Goal: Transaction & Acquisition: Book appointment/travel/reservation

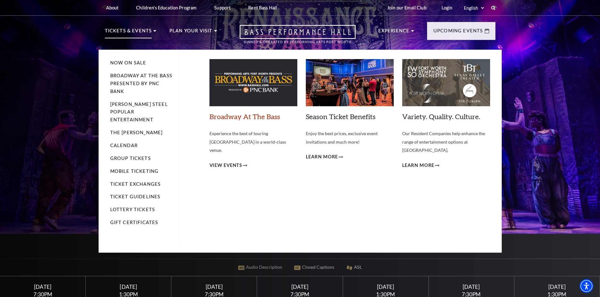
click at [247, 117] on link "Broadway At The Bass" at bounding box center [244, 116] width 70 height 8
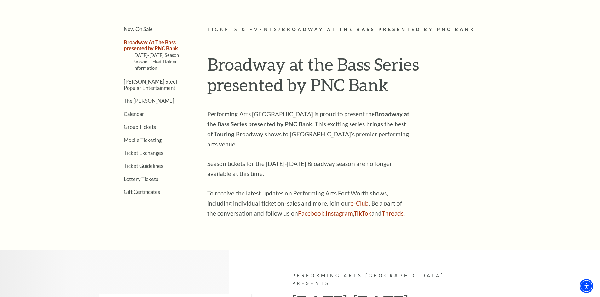
scroll to position [173, 0]
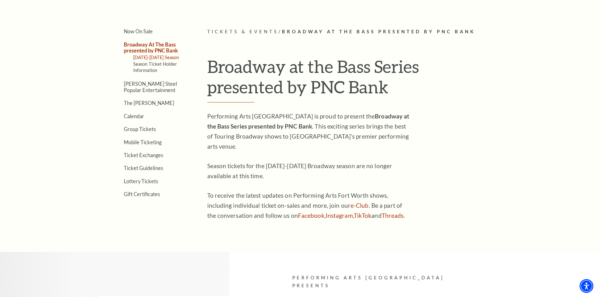
click at [159, 55] on link "2025-2026 Season" at bounding box center [156, 57] width 46 height 5
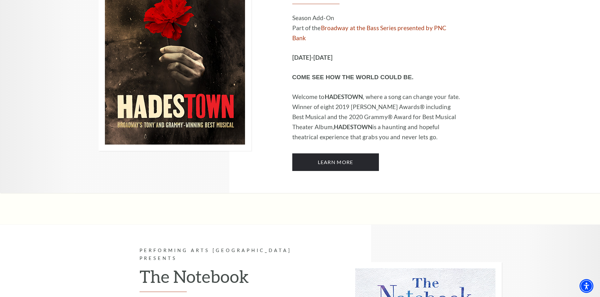
scroll to position [3365, 0]
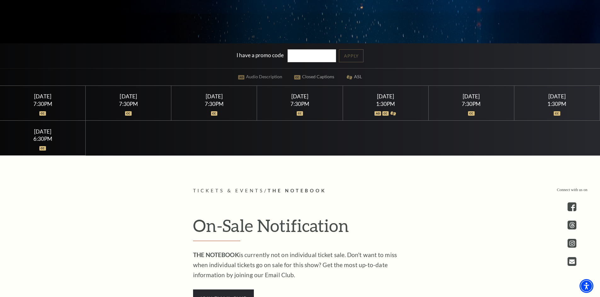
scroll to position [209, 0]
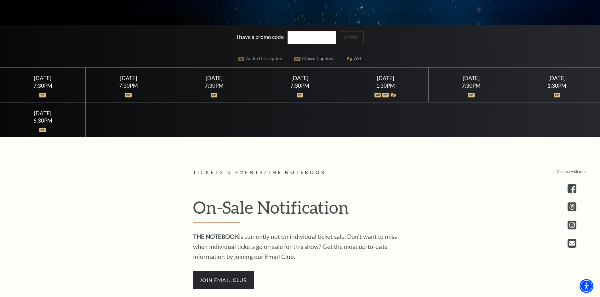
click at [383, 89] on div at bounding box center [385, 91] width 70 height 6
